Goal: Task Accomplishment & Management: Use online tool/utility

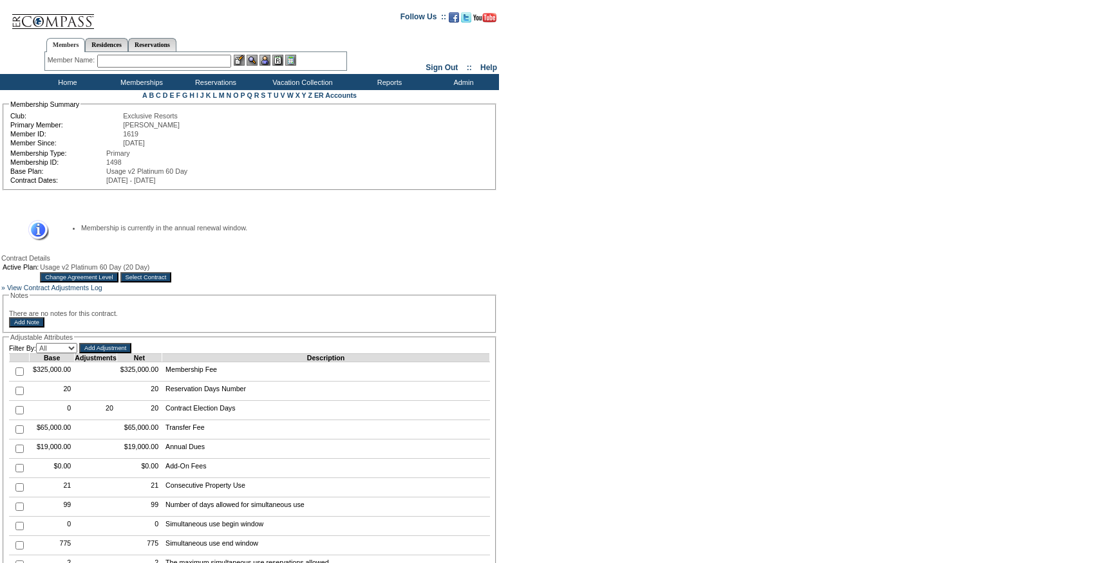
click at [15, 395] on input "checkbox" at bounding box center [19, 391] width 8 height 8
checkbox input "true"
click at [122, 353] on input "Add Adjustment" at bounding box center [105, 348] width 52 height 10
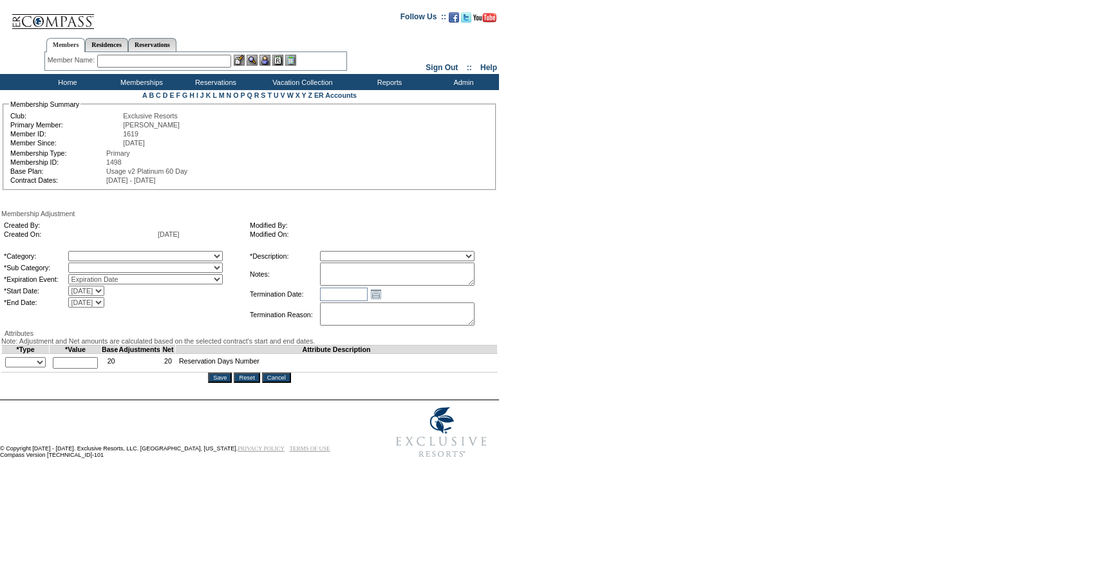
click at [433, 281] on textarea at bounding box center [397, 274] width 154 height 23
paste textarea "Per Liz Cuseo's case 6/10/25, and Pete/Natalie approval, rolling 12 days from 2…"
type textarea "Per Liz Cuseo's case 6/10/25, and Pete/Natalie approval, rolling 12 days from 2…"
click at [126, 261] on select "A La Carte Days Contract Election Days Converted Days Coronavirus Other Referra…" at bounding box center [145, 256] width 154 height 10
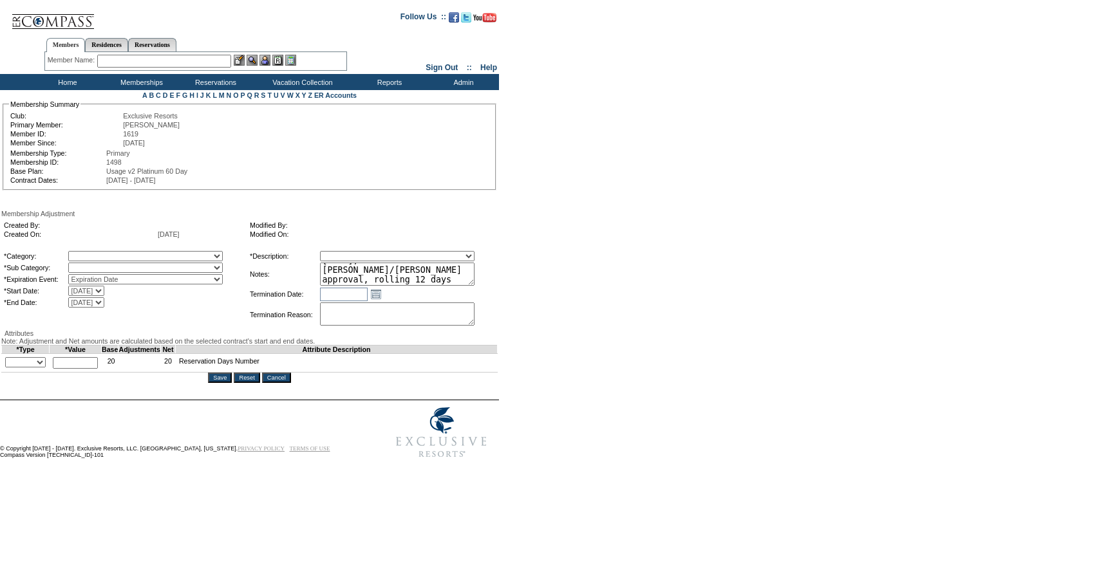
select select "1064"
click at [95, 253] on select "A La Carte Days Contract Election Days Converted Days Coronavirus Other Referra…" at bounding box center [145, 256] width 154 height 10
click at [149, 250] on div "Created By: Created On: 10/1/2025 Modified By: Modified On: *Category: A La Car…" at bounding box center [249, 274] width 496 height 112
select select "781"
click at [95, 253] on select "A La Carte Days Contract Election Days Converted Days Coronavirus Other Referra…" at bounding box center [145, 256] width 154 height 10
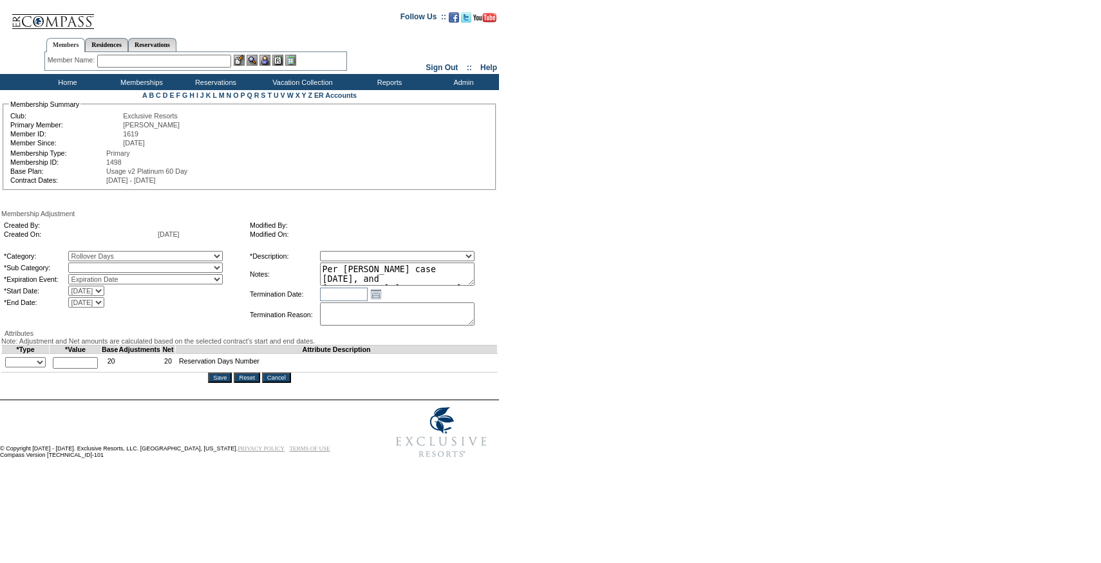
click at [134, 267] on select "Reserved Rollover Account" at bounding box center [145, 268] width 154 height 10
